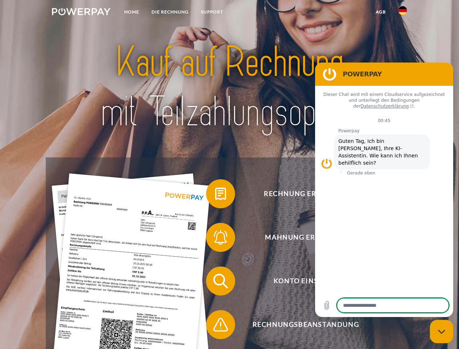
click at [81, 13] on img at bounding box center [81, 11] width 59 height 7
click at [403, 13] on img at bounding box center [403, 10] width 9 height 9
click at [381, 12] on link "agb" at bounding box center [381, 11] width 23 height 13
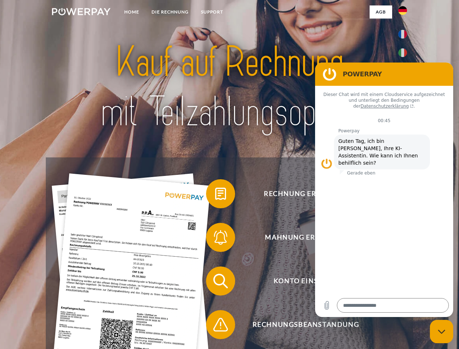
click at [215, 195] on span at bounding box center [210, 194] width 36 height 36
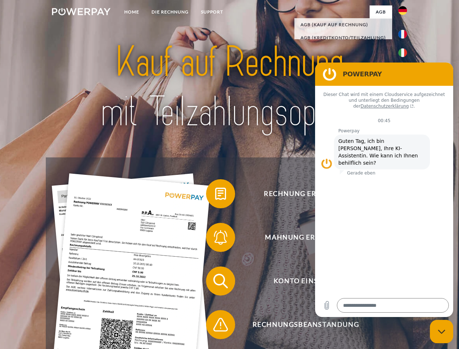
click at [215, 239] on span at bounding box center [210, 237] width 36 height 36
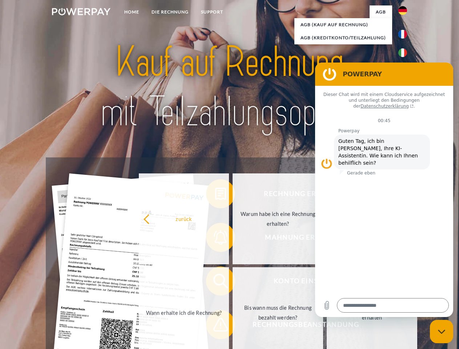
click at [233, 283] on link "Bis wann muss die Rechnung bezahlt werden?" at bounding box center [278, 312] width 91 height 91
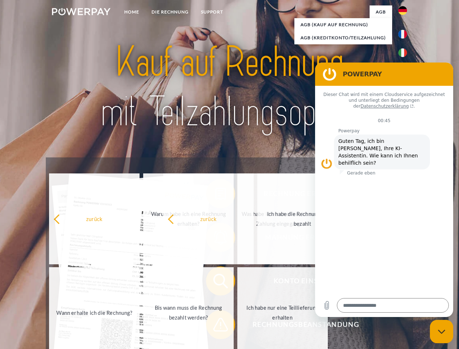
click at [215, 326] on span at bounding box center [210, 325] width 36 height 36
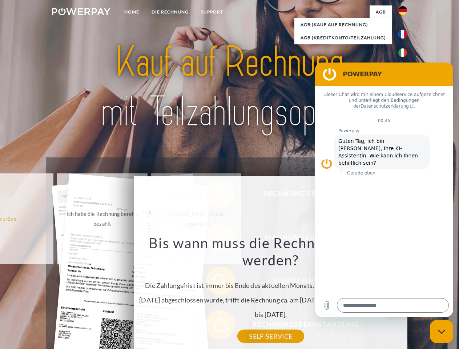
click at [442, 332] on icon "Messaging-Fenster schließen" at bounding box center [442, 331] width 8 height 5
type textarea "*"
